Goal: Information Seeking & Learning: Learn about a topic

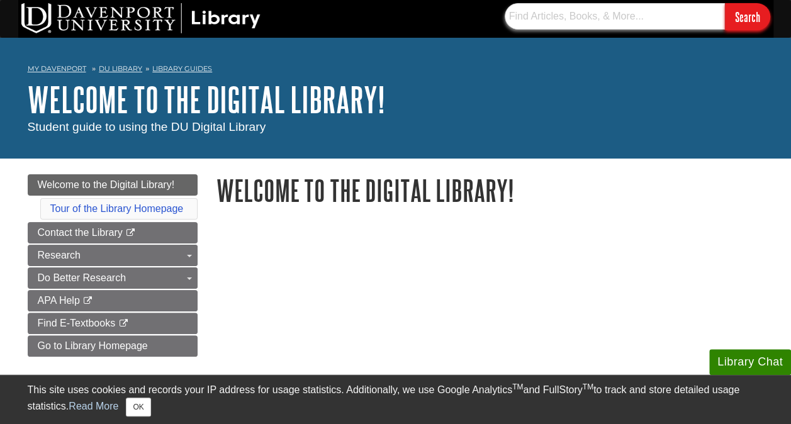
click at [574, 26] on input "text" at bounding box center [615, 16] width 220 height 26
type input "minitab"
click at [725, 3] on input "Search" at bounding box center [747, 16] width 45 height 27
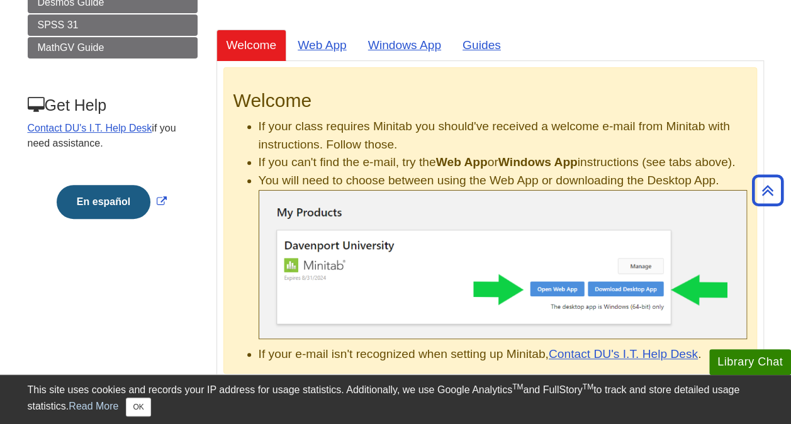
scroll to position [206, 0]
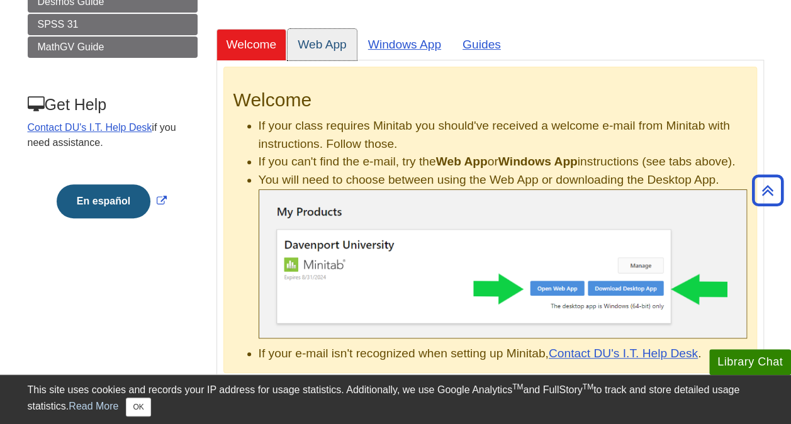
click at [343, 39] on link "Web App" at bounding box center [322, 44] width 69 height 31
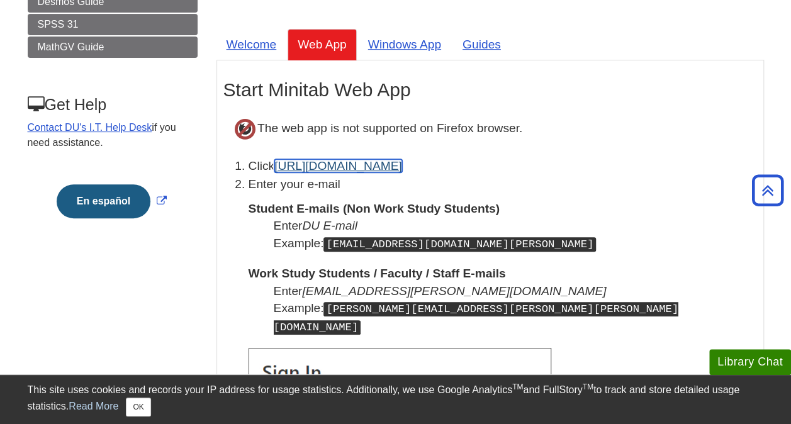
click at [331, 167] on link "[URL][DOMAIN_NAME]" at bounding box center [339, 165] width 128 height 13
